Goal: Download file/media

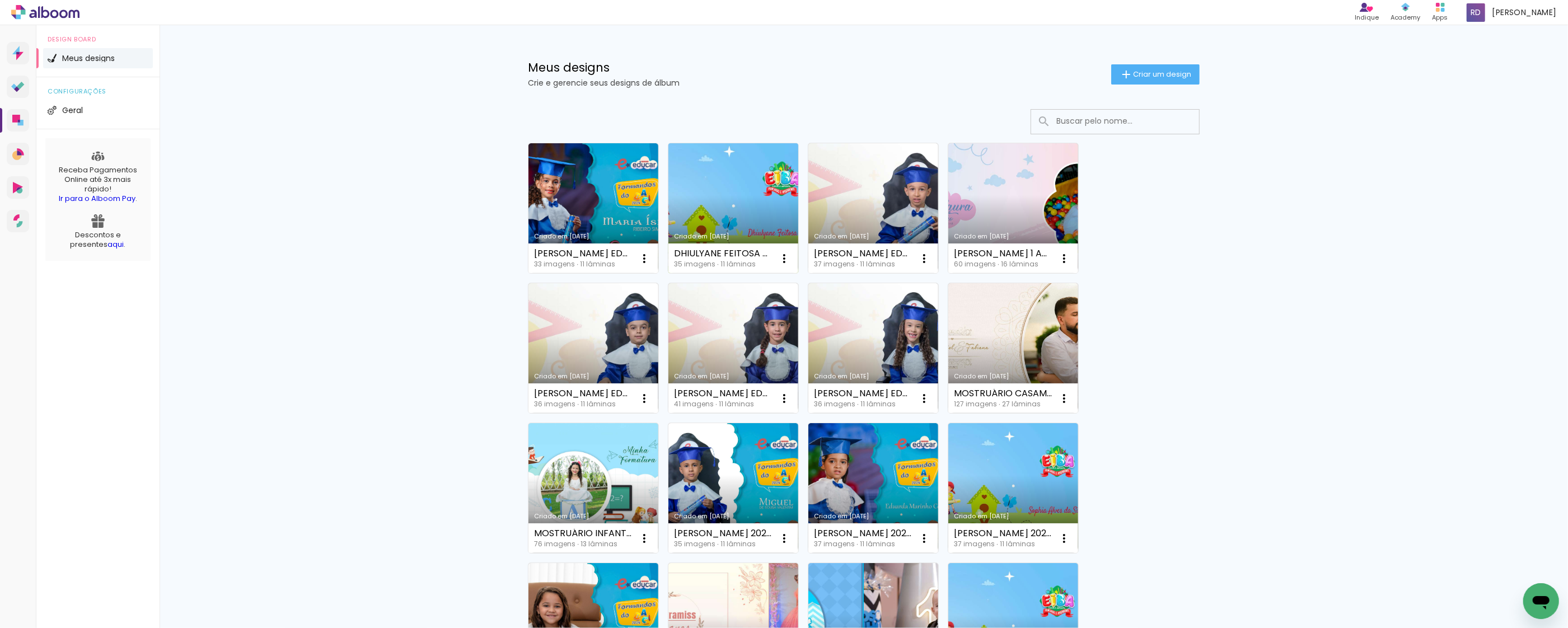
click at [719, 191] on link "Criado em [DATE]" at bounding box center [733, 208] width 130 height 130
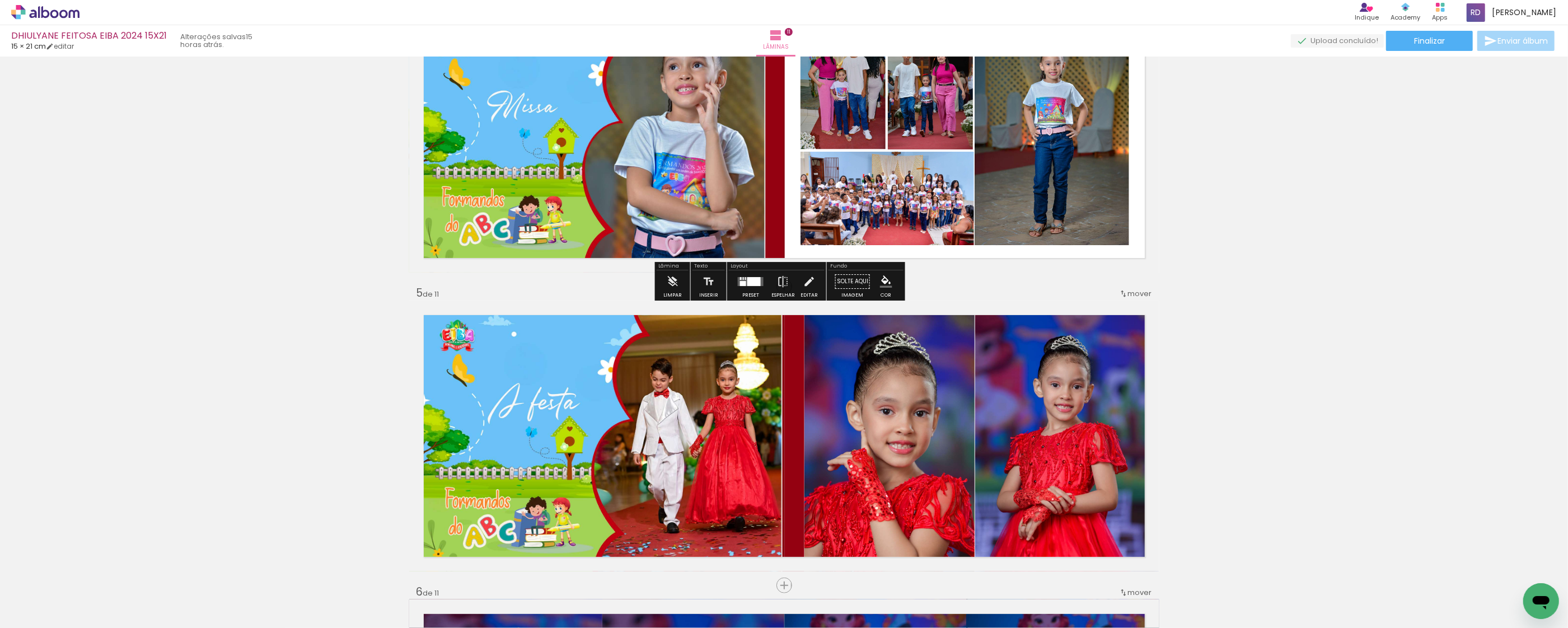
scroll to position [896, 0]
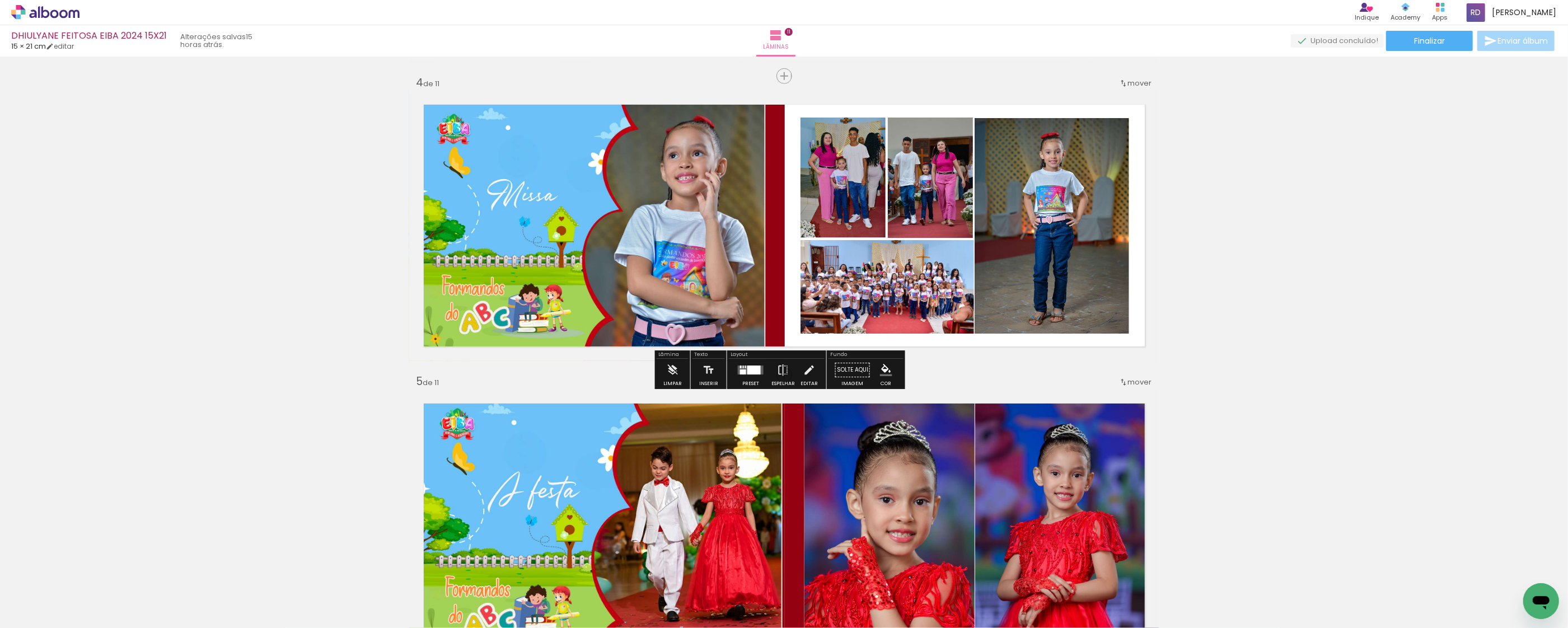
click at [880, 367] on iron-icon "color picker" at bounding box center [886, 370] width 12 height 12
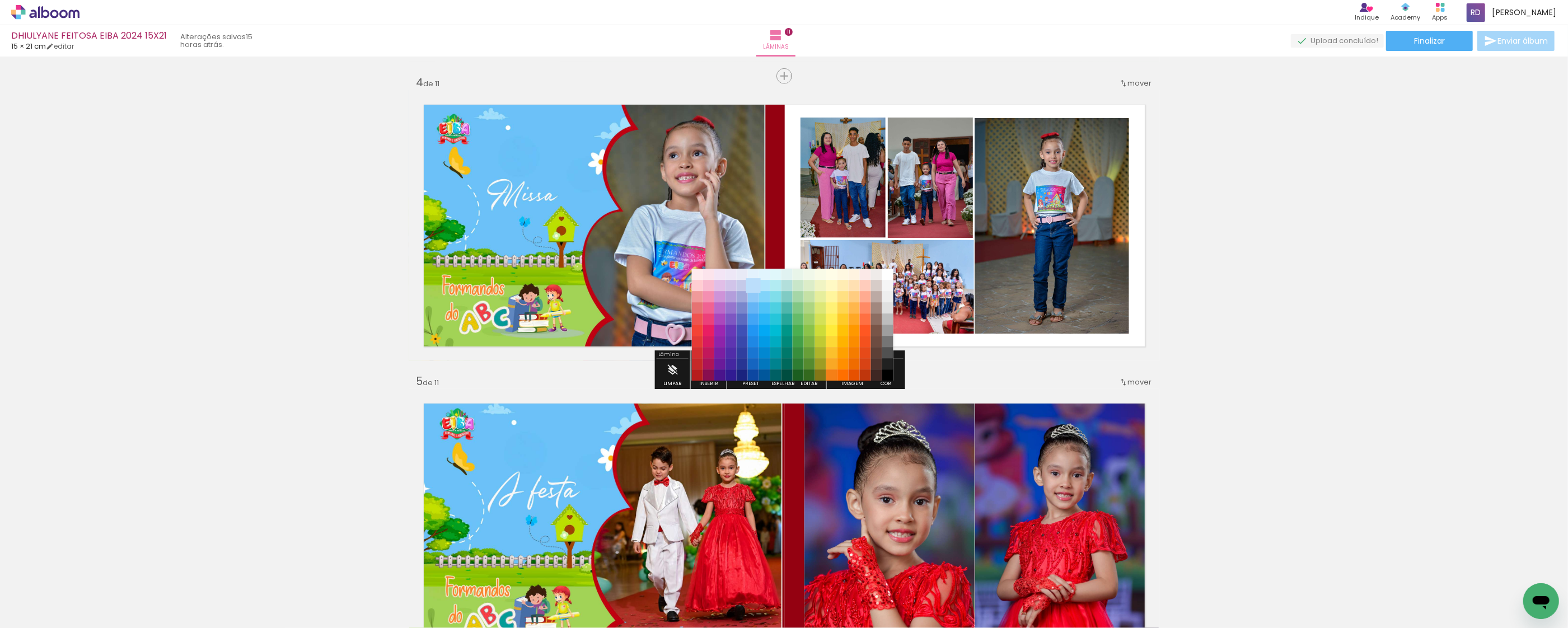
click at [753, 284] on paper-item "#bbdefb" at bounding box center [753, 286] width 12 height 12
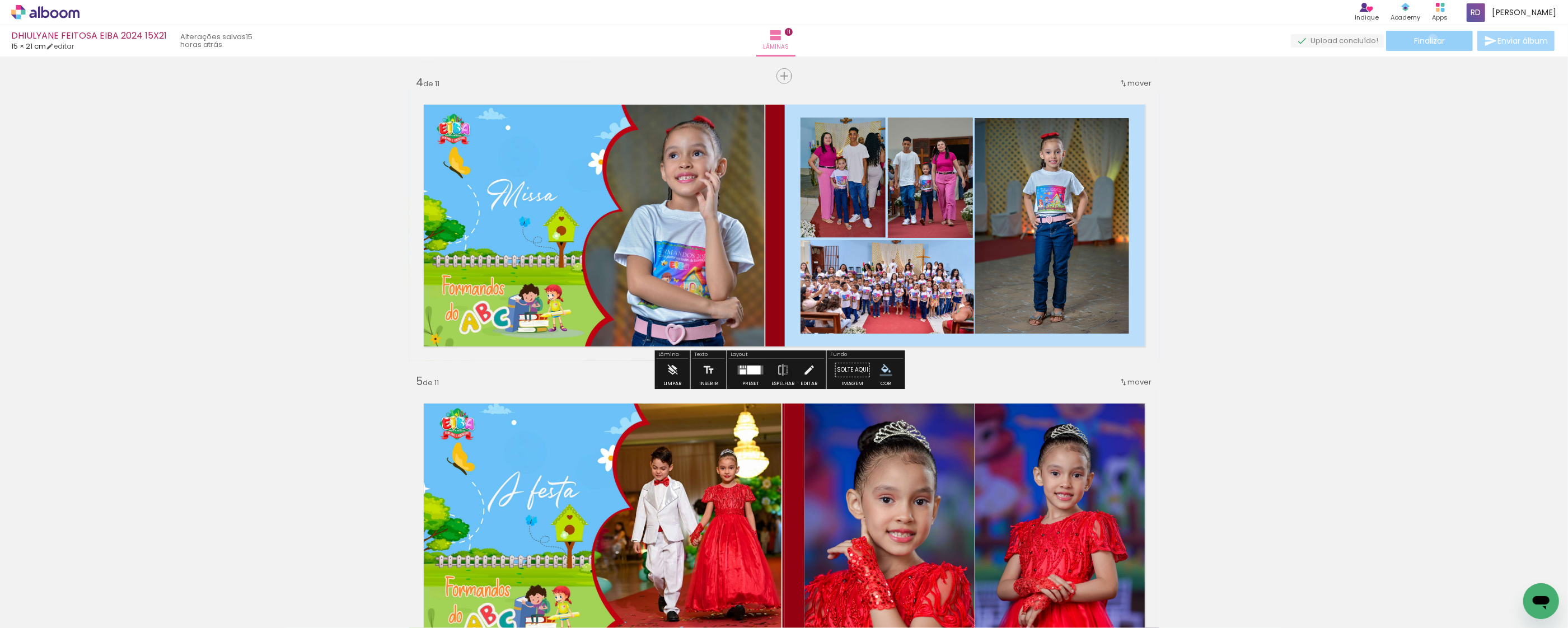
click at [1429, 39] on span "Finalizar" at bounding box center [1429, 41] width 31 height 7
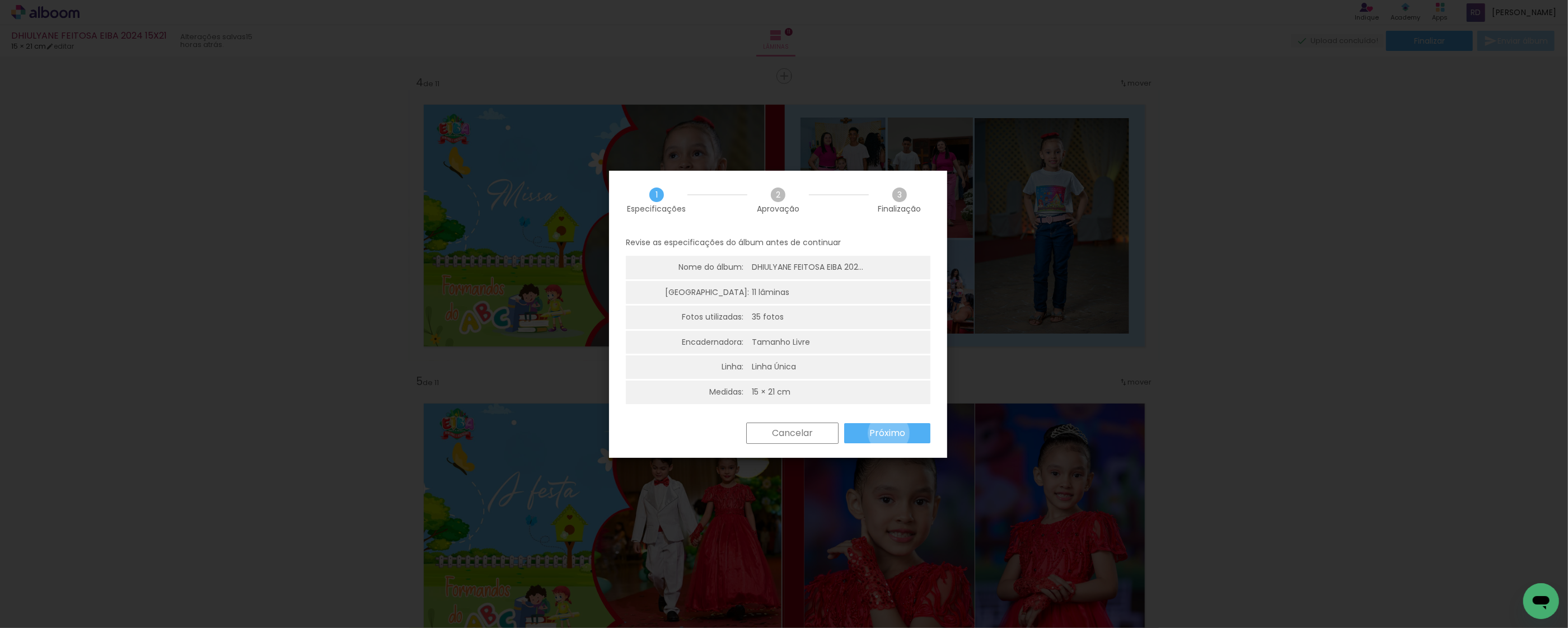
click at [0, 0] on slot "Próximo" at bounding box center [0, 0] width 0 height 0
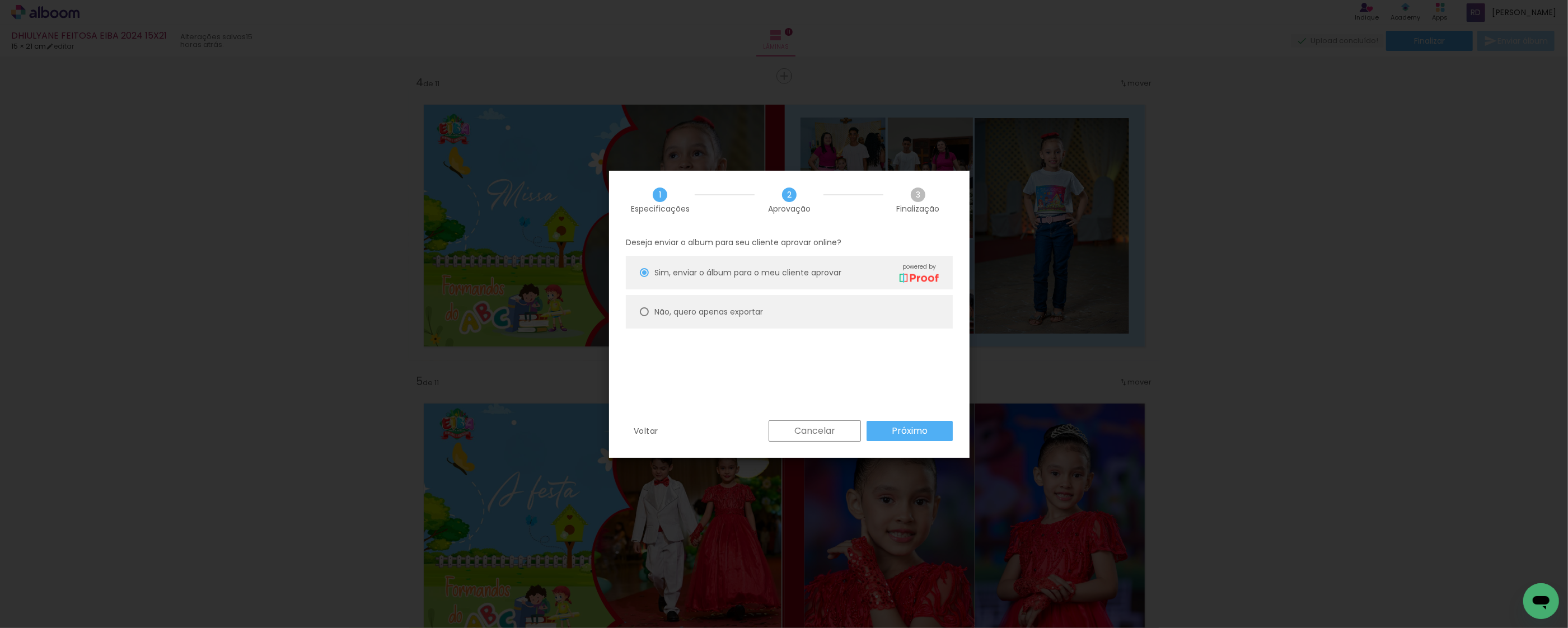
click at [640, 312] on div at bounding box center [644, 312] width 9 height 9
type paper-radio-button "on"
click at [0, 0] on slot "Próximo" at bounding box center [0, 0] width 0 height 0
type input "Alta, 300 DPI"
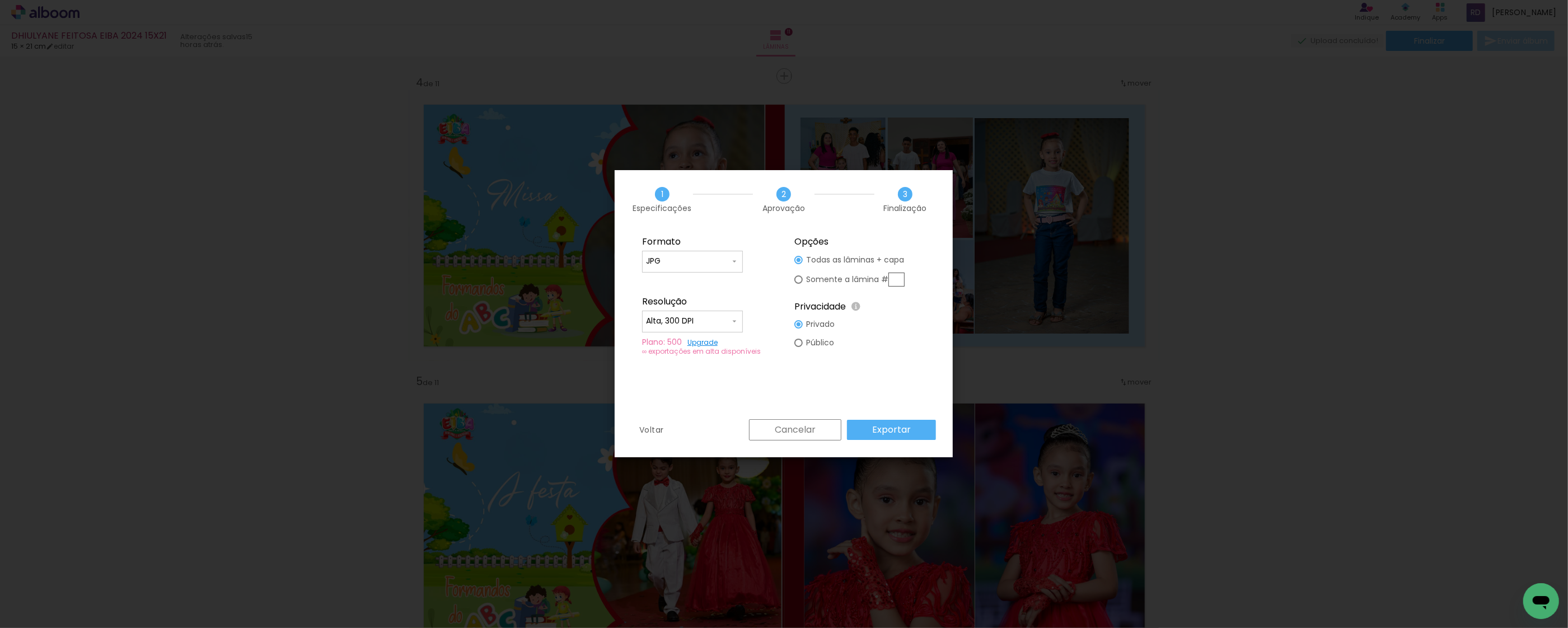
click at [903, 278] on input "text" at bounding box center [897, 279] width 17 height 14
type paper-radio-button "on"
type input "4"
click at [0, 0] on slot "Exportar" at bounding box center [0, 0] width 0 height 0
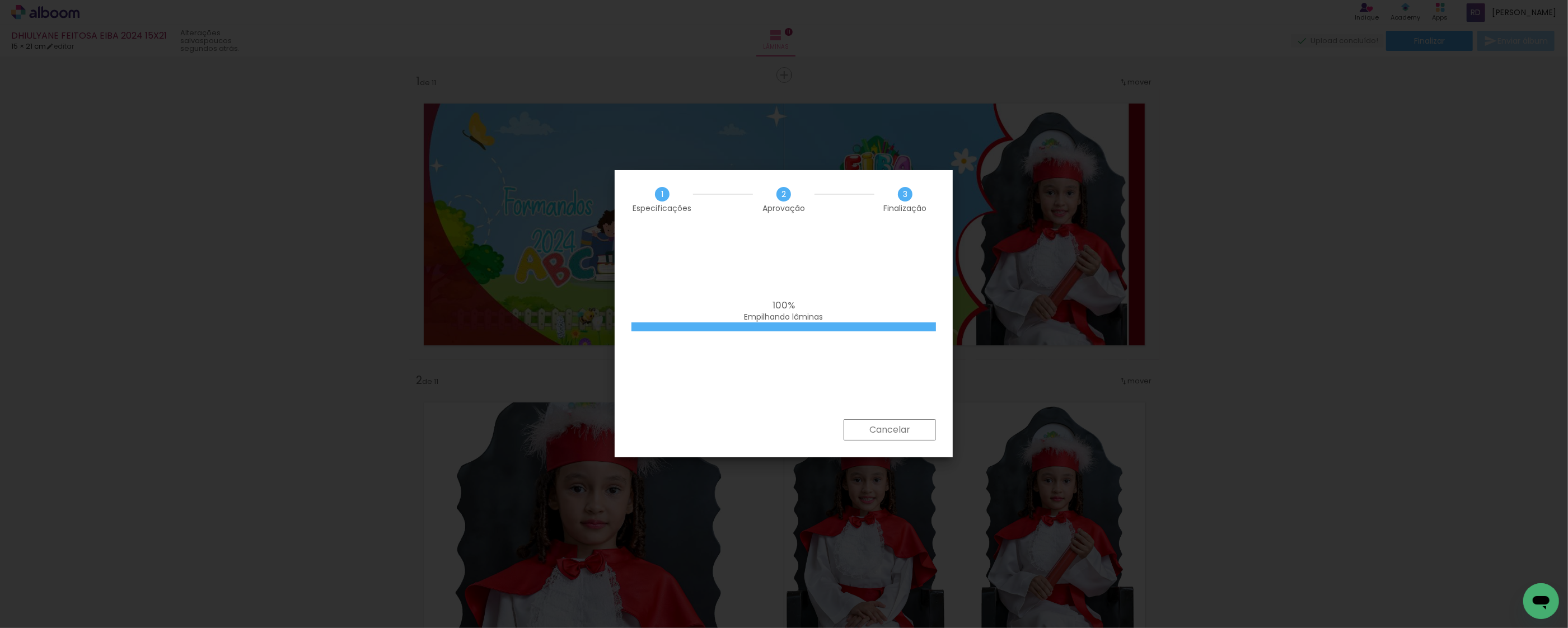
scroll to position [896, 0]
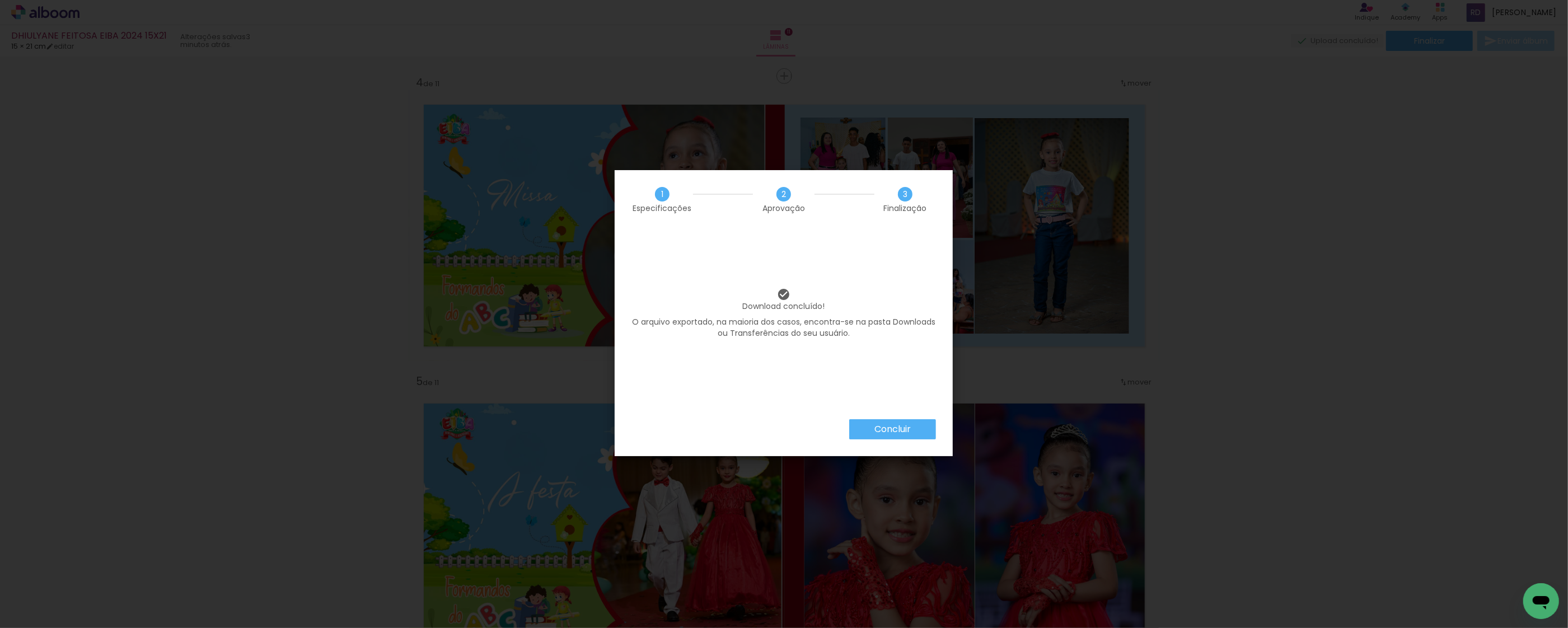
click at [0, 0] on slot "Concluir" at bounding box center [0, 0] width 0 height 0
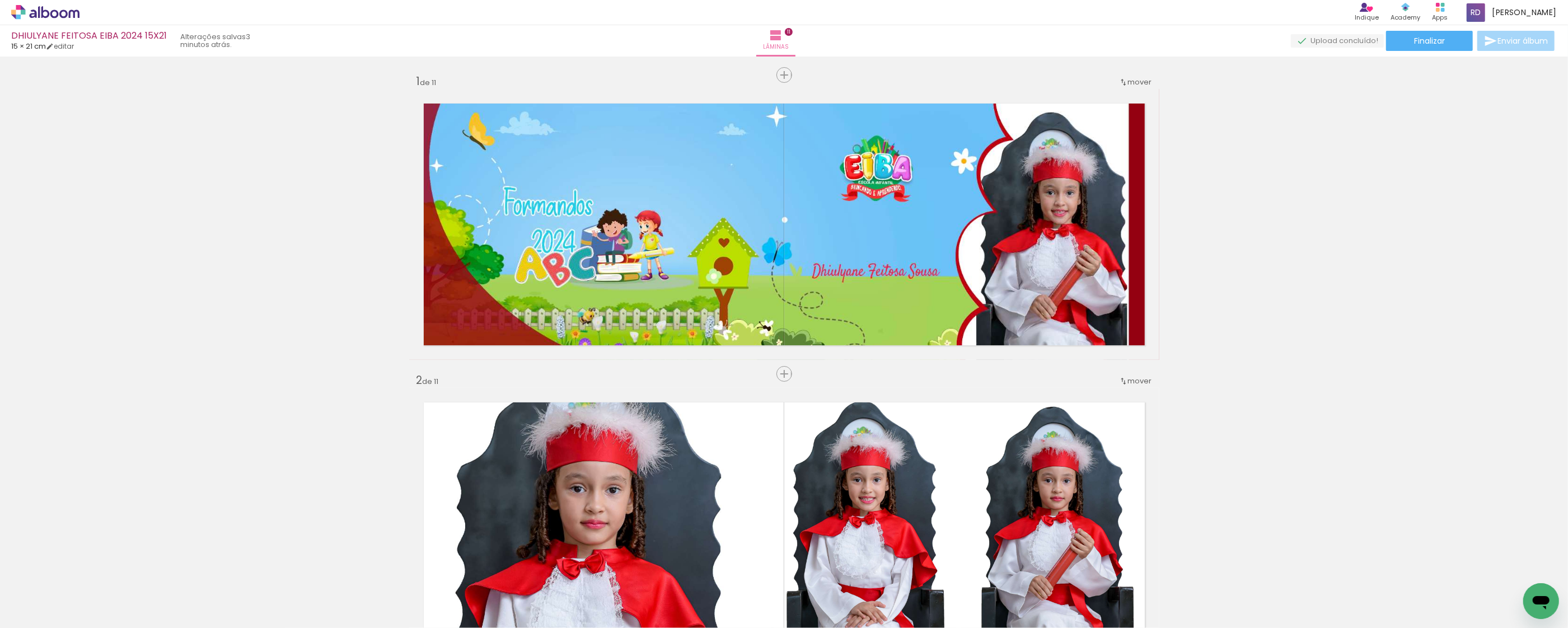
scroll to position [896, 0]
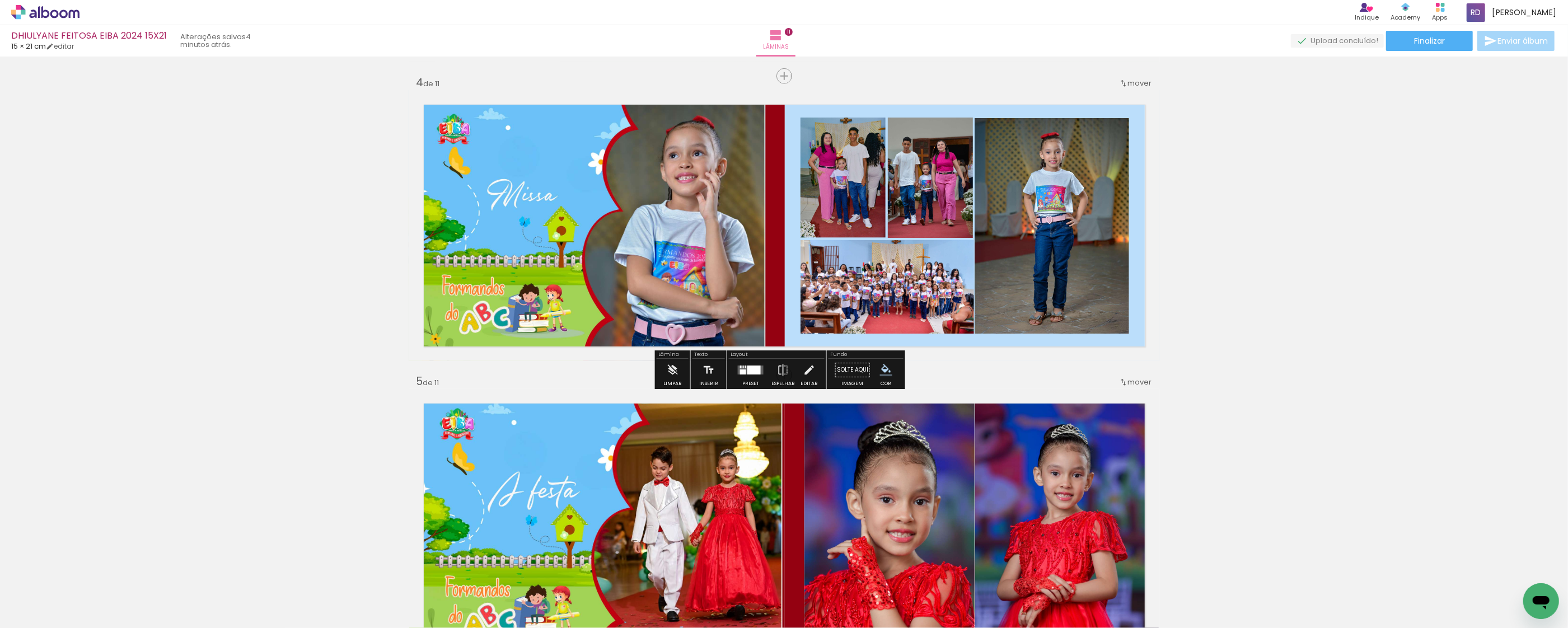
click at [1080, 152] on paper-item at bounding box center [1088, 156] width 20 height 7
click at [1083, 198] on iron-icon "color picker" at bounding box center [1090, 200] width 13 height 11
click at [1091, 101] on paper-item "#ffffff" at bounding box center [1090, 105] width 12 height 12
click at [916, 170] on paper-item at bounding box center [922, 172] width 20 height 7
click at [832, 173] on paper-item at bounding box center [835, 172] width 20 height 7
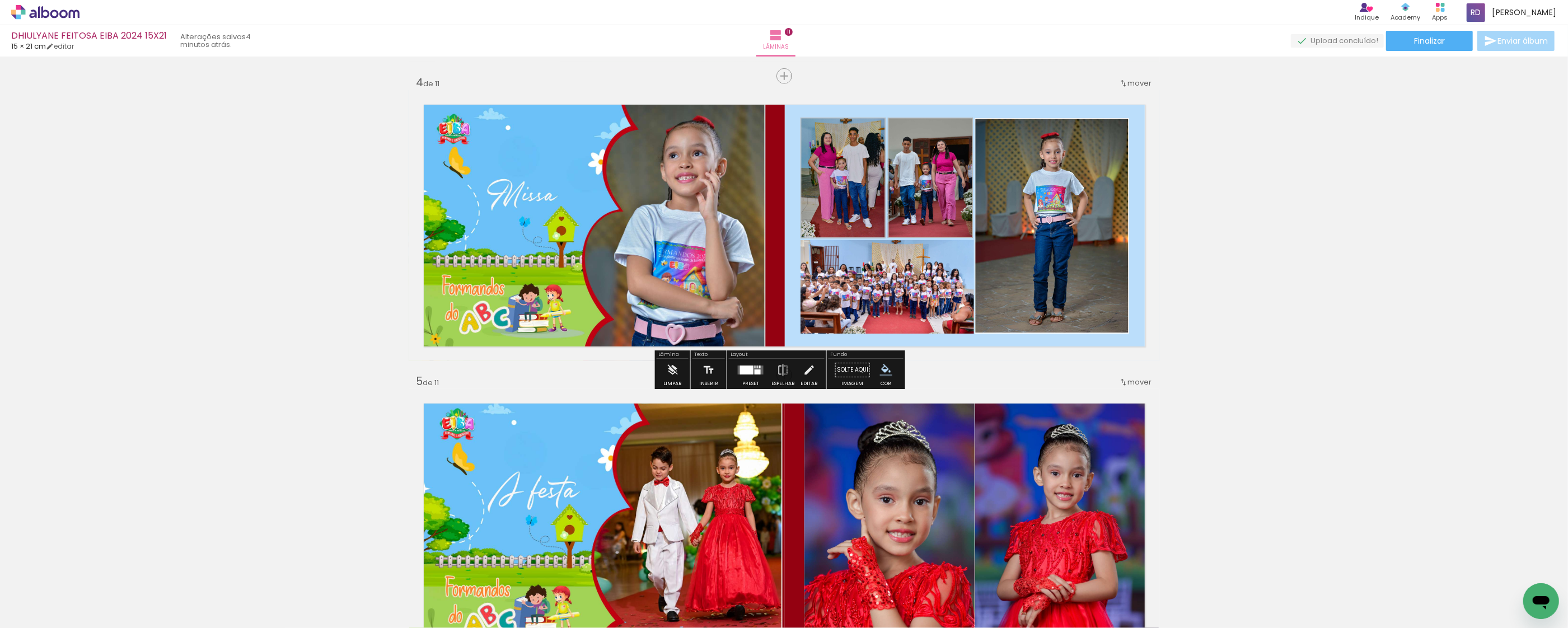
click at [907, 276] on paper-item at bounding box center [914, 278] width 20 height 7
click at [909, 323] on iron-icon "color picker" at bounding box center [916, 323] width 13 height 11
click at [914, 224] on paper-item "#ffffff" at bounding box center [916, 227] width 12 height 12
click at [917, 216] on iron-icon "color picker" at bounding box center [924, 218] width 13 height 11
click at [922, 119] on paper-item "#ffffff" at bounding box center [924, 122] width 12 height 12
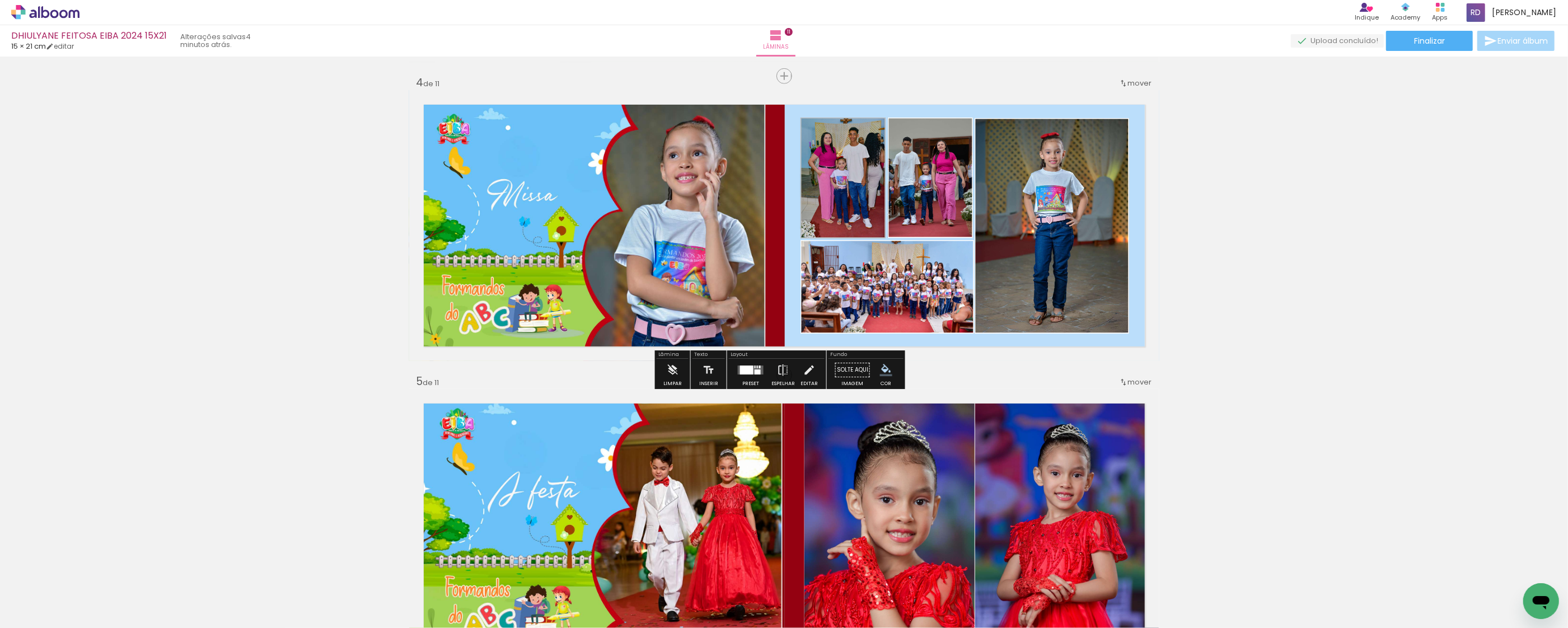
click at [830, 217] on iron-icon "color picker" at bounding box center [836, 218] width 13 height 11
click at [838, 121] on paper-item "#ffffff" at bounding box center [838, 122] width 12 height 12
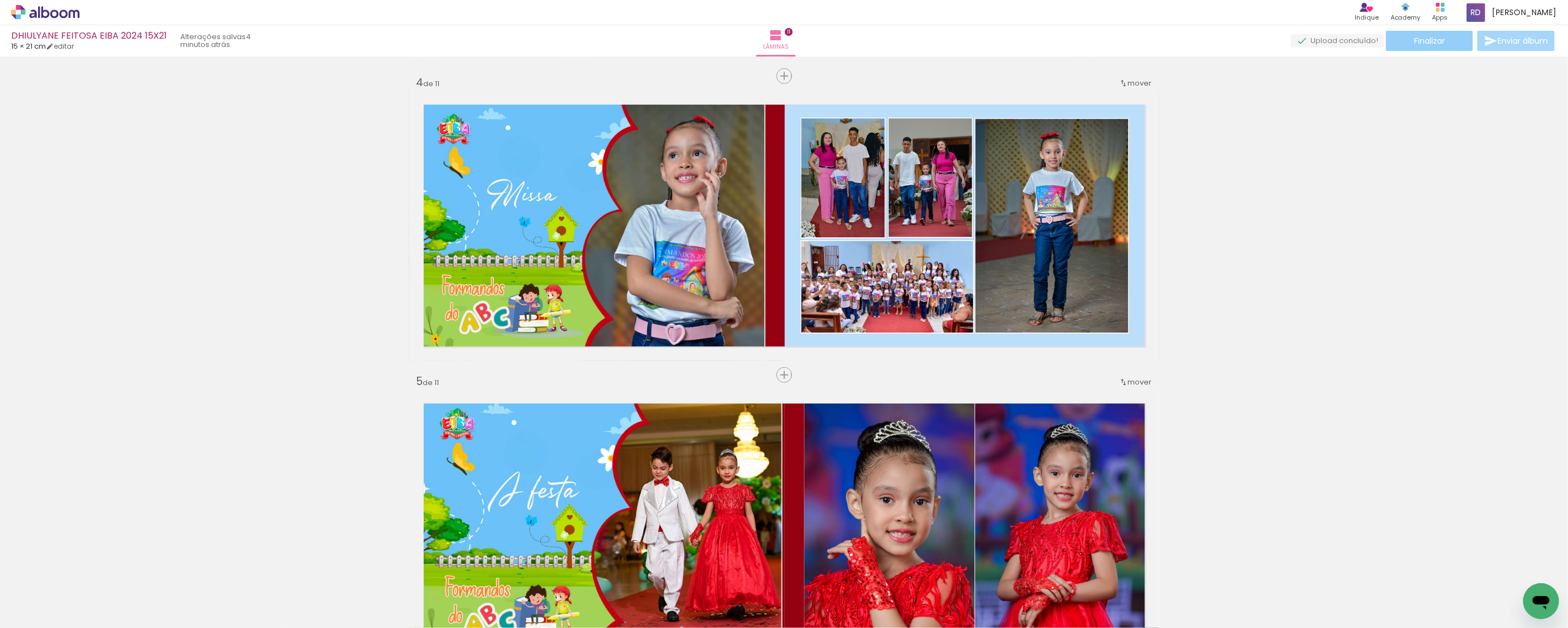
click at [1426, 45] on span "Finalizar" at bounding box center [1429, 41] width 31 height 7
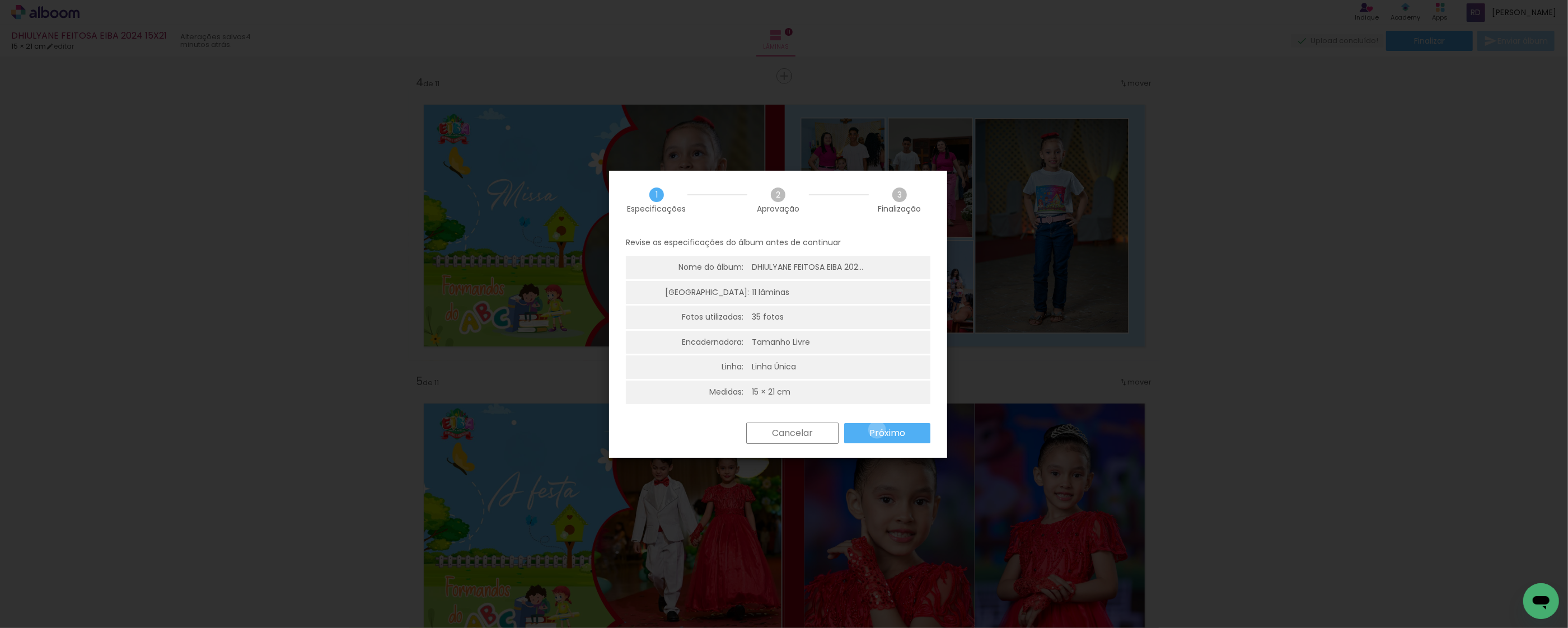
click at [0, 0] on slot "Próximo" at bounding box center [0, 0] width 0 height 0
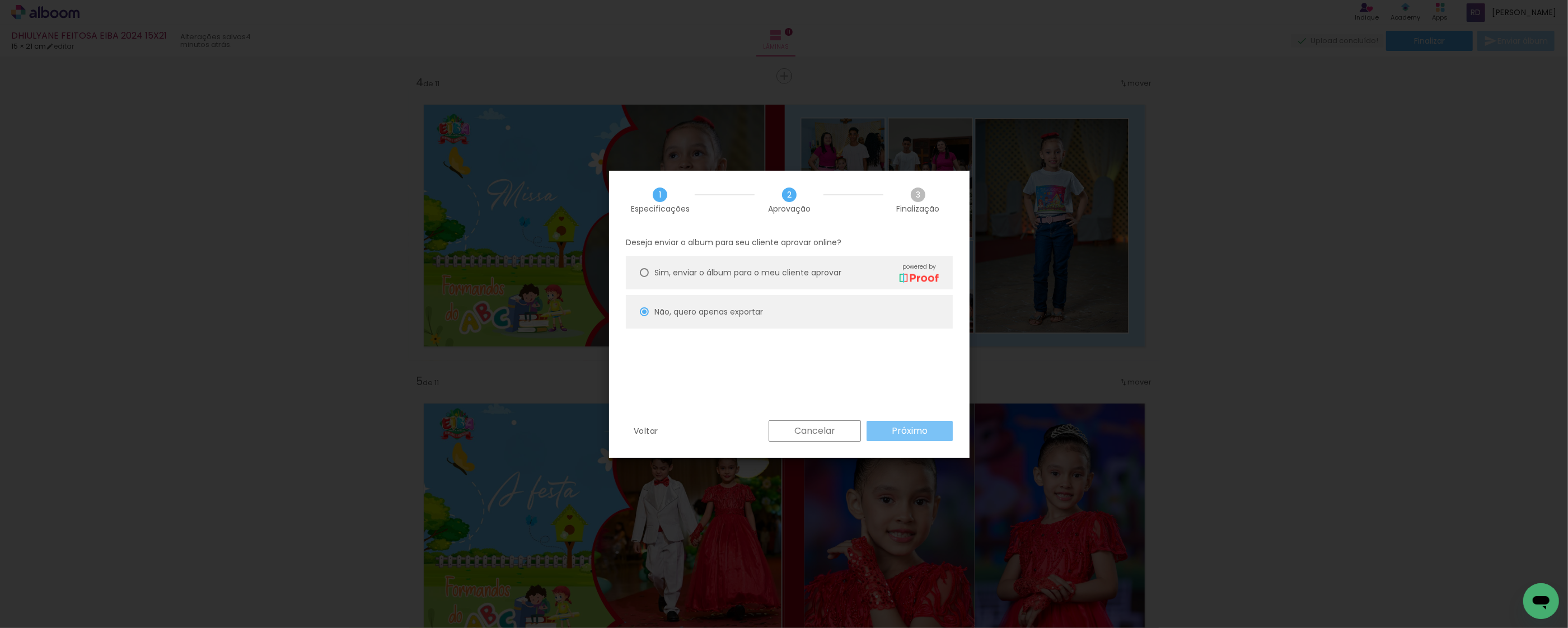
click at [0, 0] on slot "Próximo" at bounding box center [0, 0] width 0 height 0
type input "Alta, 300 DPI"
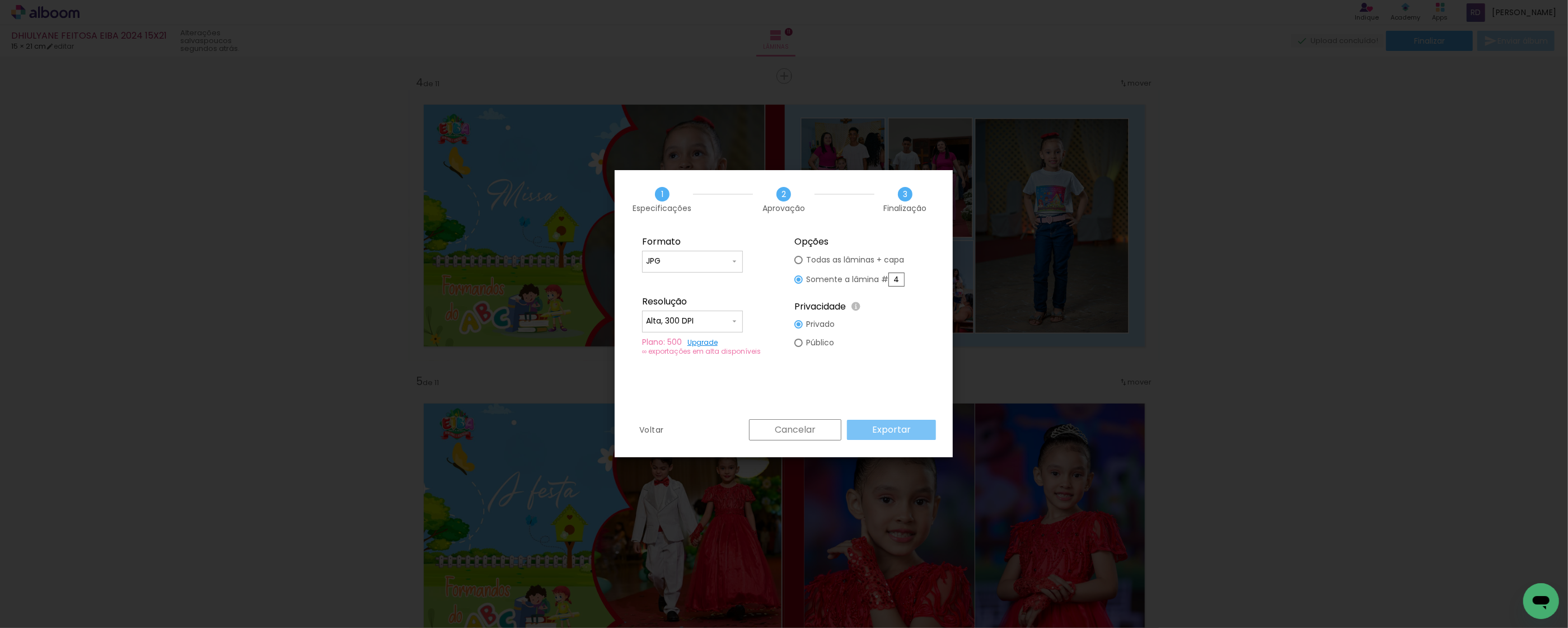
click at [0, 0] on slot "Exportar" at bounding box center [0, 0] width 0 height 0
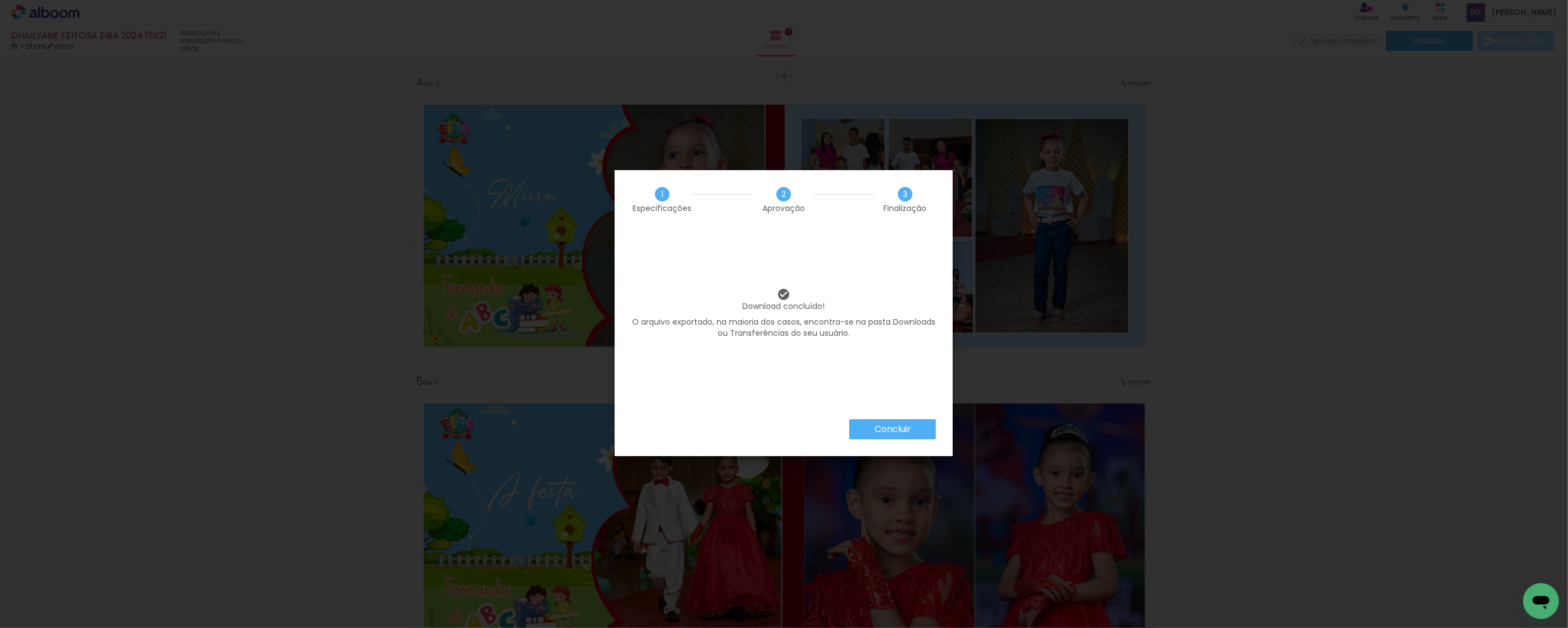
click at [0, 0] on slot "Concluir" at bounding box center [0, 0] width 0 height 0
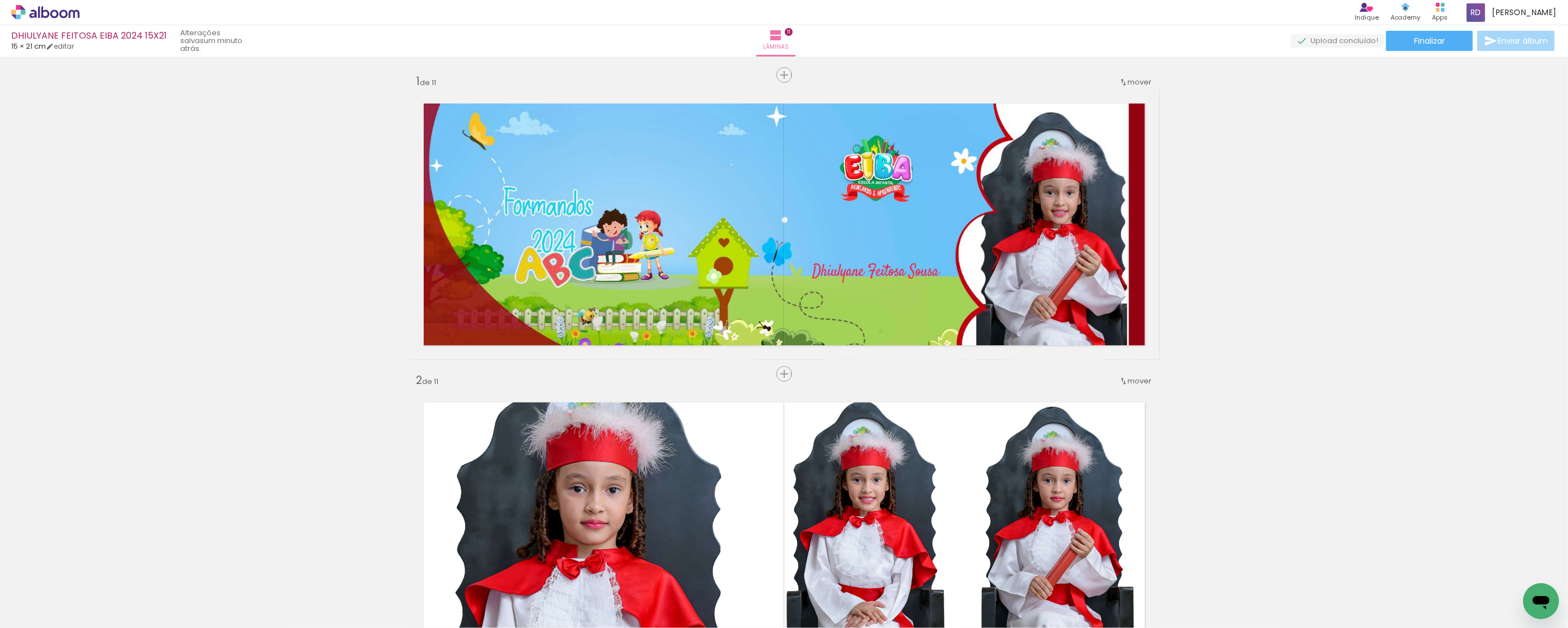
scroll to position [896, 0]
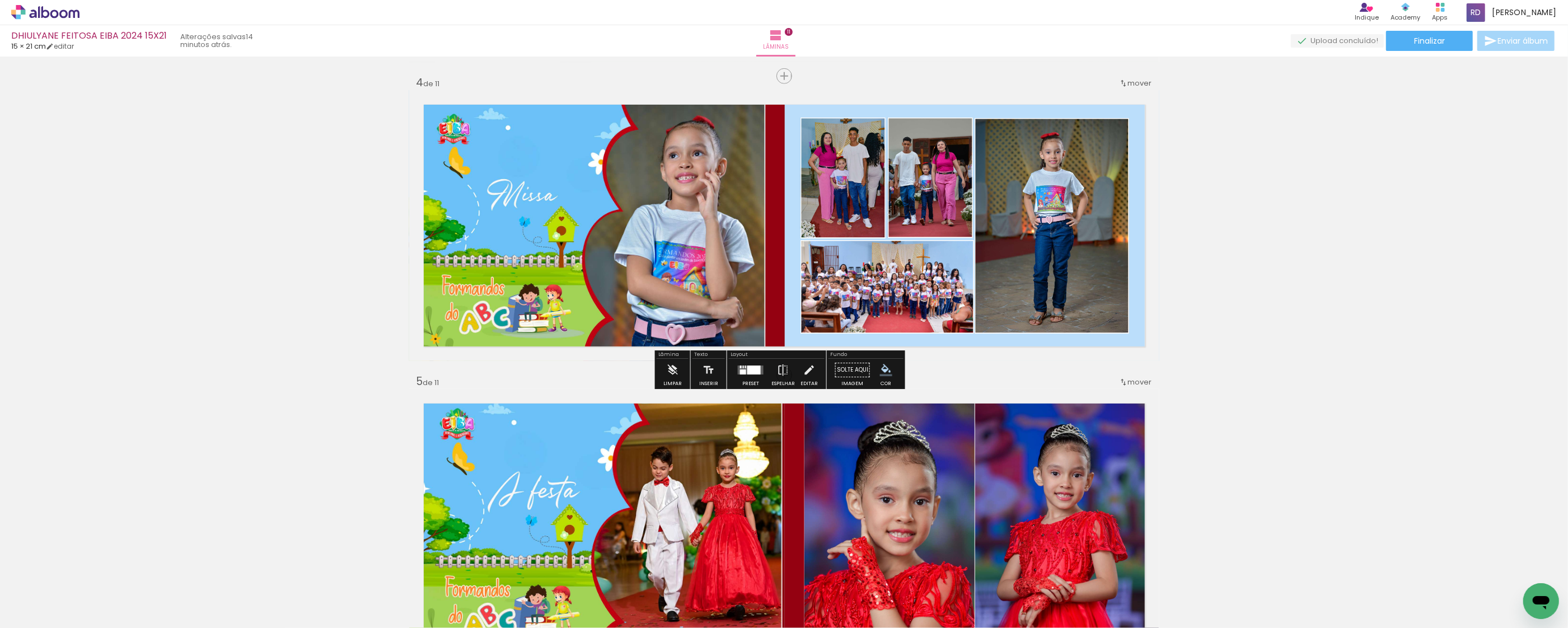
click at [52, 13] on icon at bounding box center [46, 12] width 68 height 15
